Goal: Task Accomplishment & Management: Manage account settings

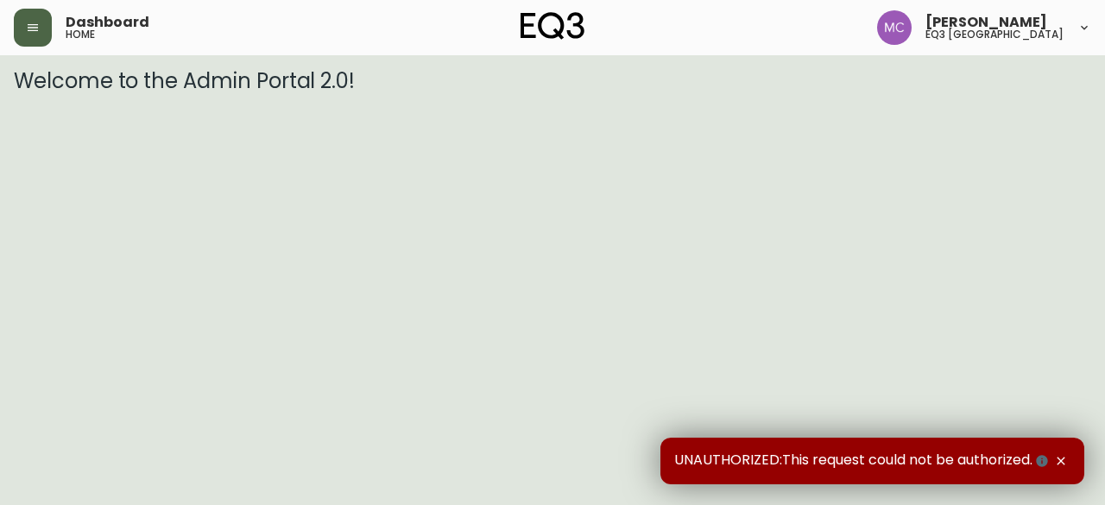
click at [35, 16] on button "button" at bounding box center [33, 28] width 38 height 38
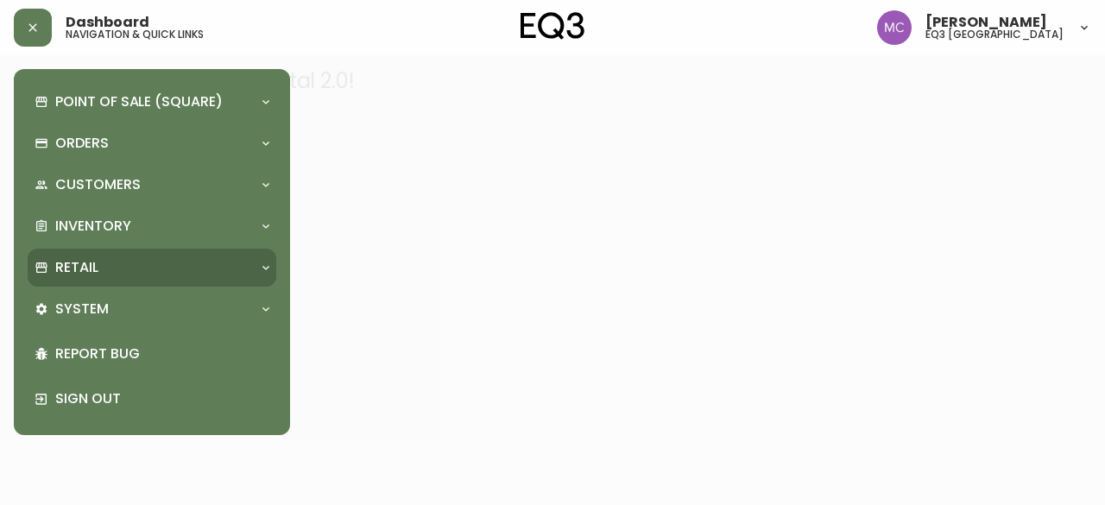
click at [105, 281] on div "Retail" at bounding box center [152, 268] width 249 height 38
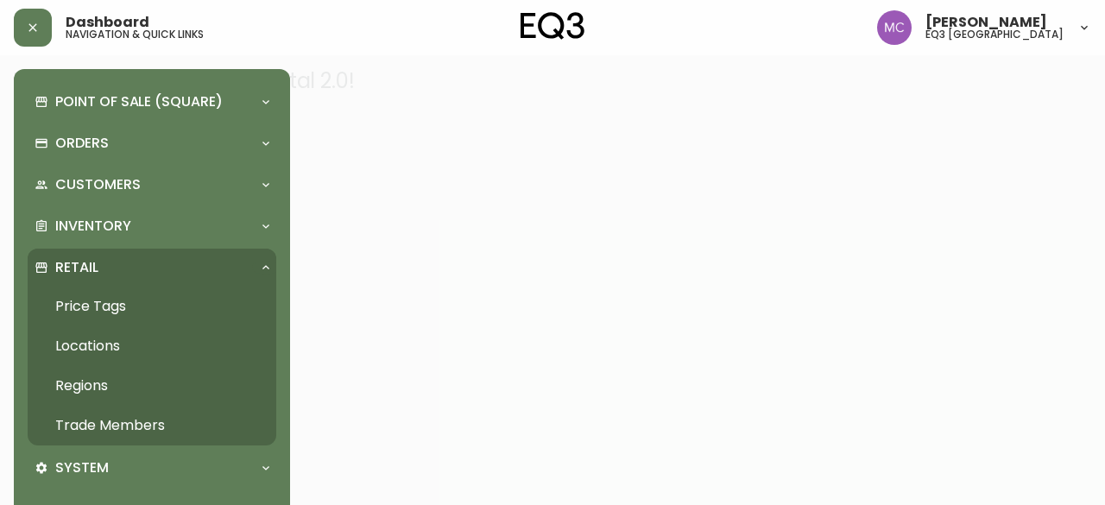
click at [120, 414] on link "Trade Members" at bounding box center [152, 426] width 249 height 40
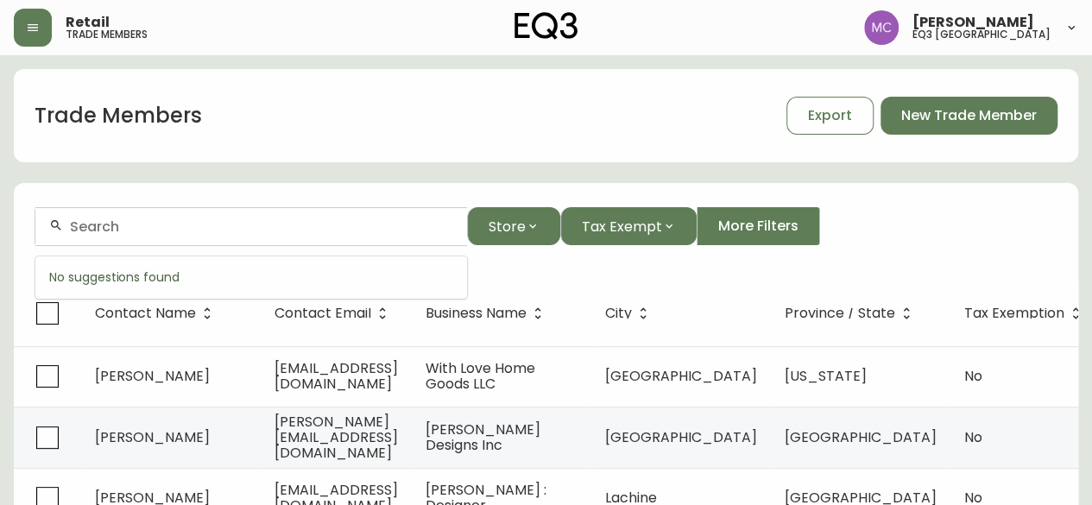
click at [127, 231] on input "text" at bounding box center [261, 226] width 383 height 16
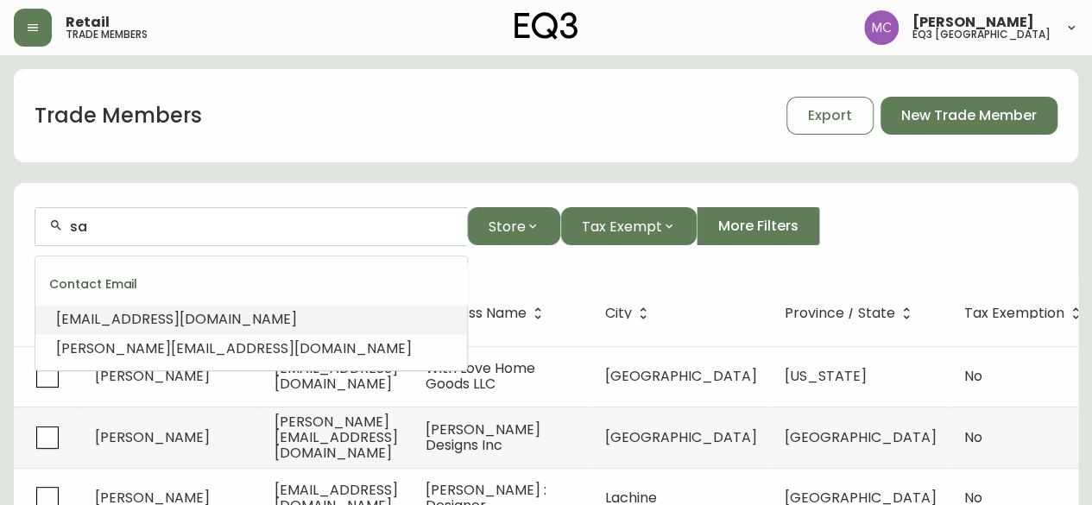
type input "s"
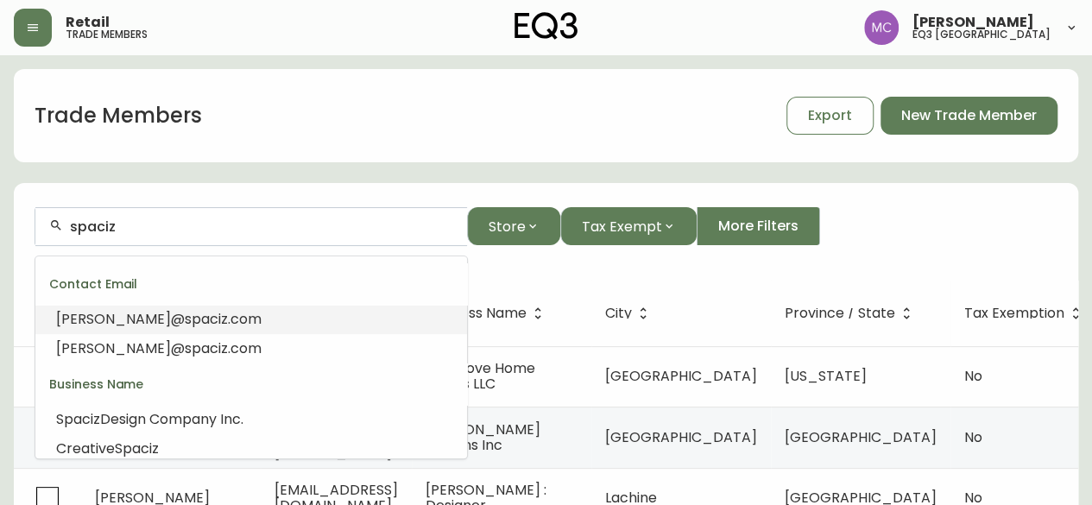
click at [111, 312] on span "[PERSON_NAME]@" at bounding box center [120, 319] width 129 height 20
type input "[PERSON_NAME][EMAIL_ADDRESS][DOMAIN_NAME]"
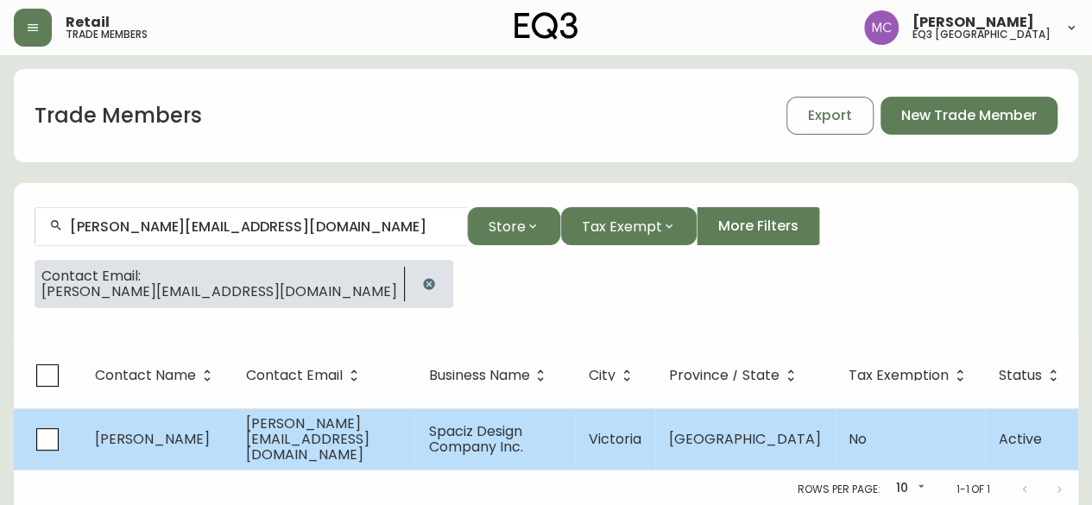
click at [178, 431] on span "[PERSON_NAME]" at bounding box center [152, 439] width 115 height 20
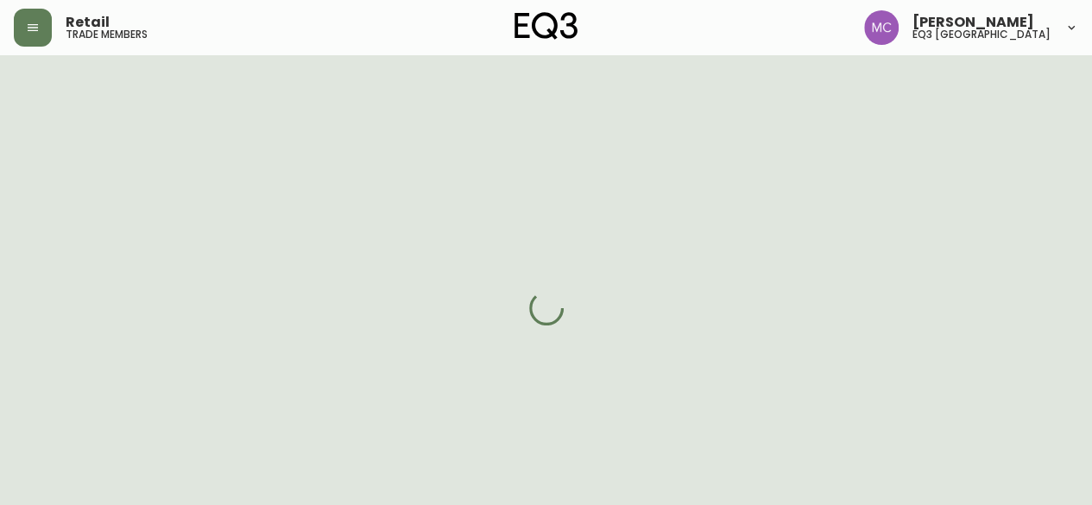
select select "BC"
select select "CA"
select select "CA_EN"
select select "Other"
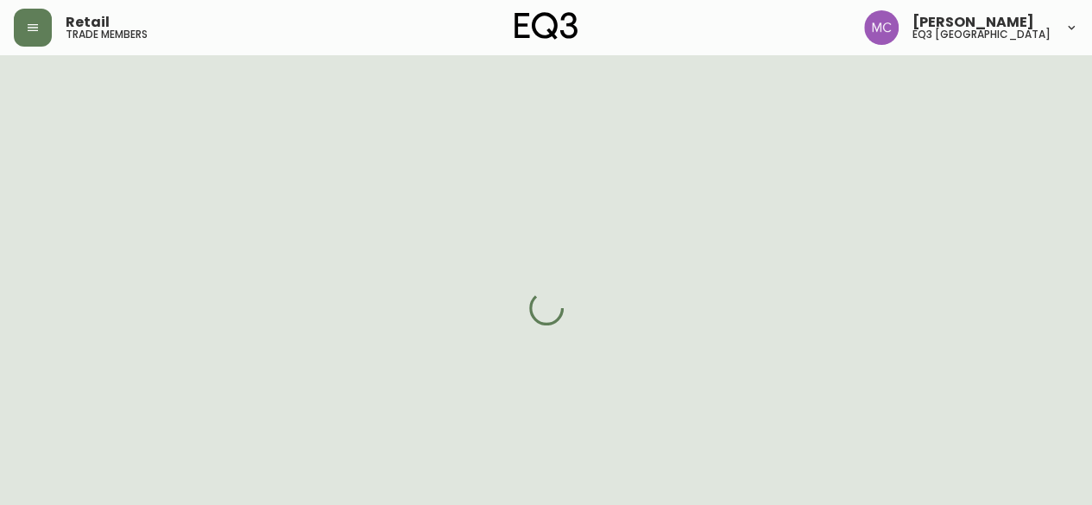
select select "false"
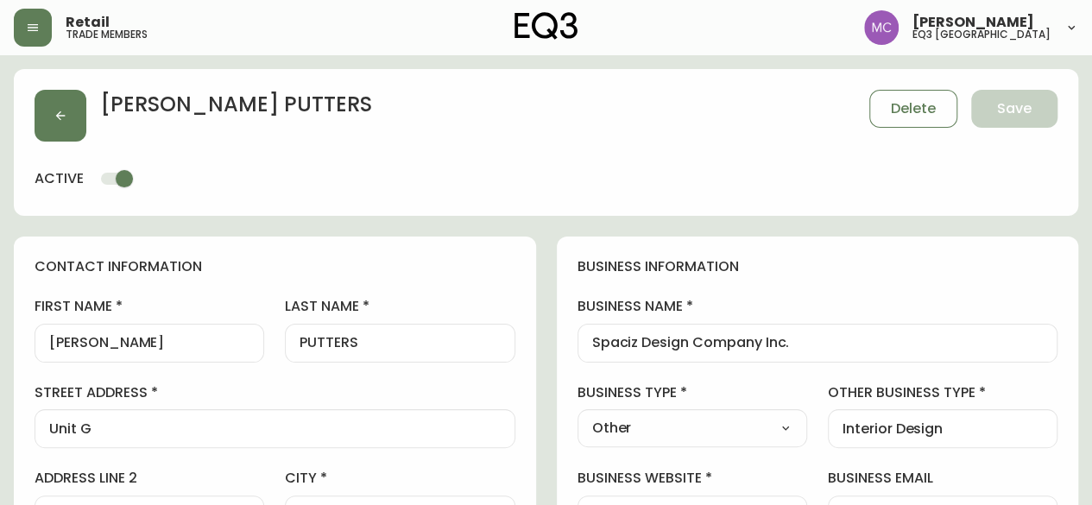
type input "EQ3 [GEOGRAPHIC_DATA]"
select select "cjw10z96p001r6gs00juufhhe"
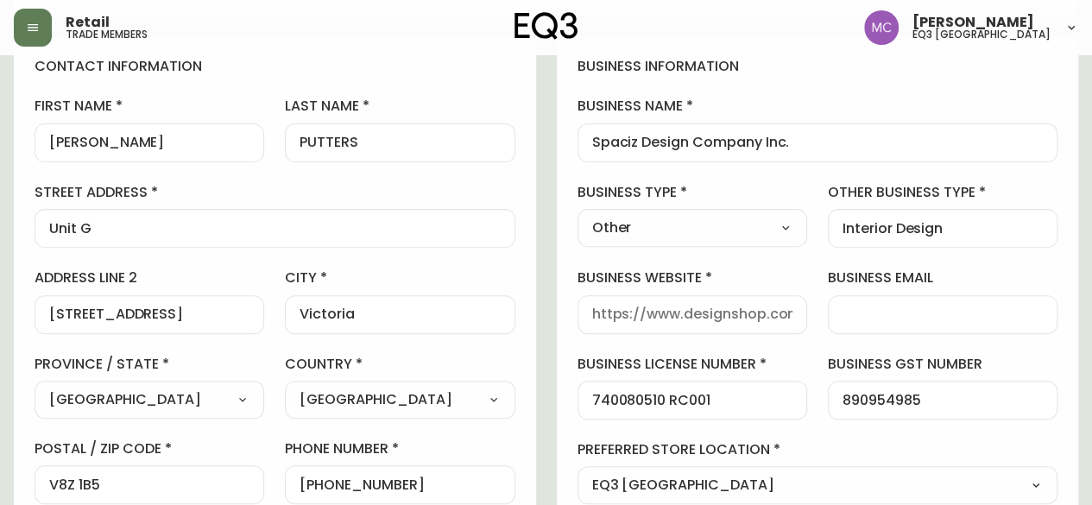
scroll to position [199, 0]
